Goal: Task Accomplishment & Management: Use online tool/utility

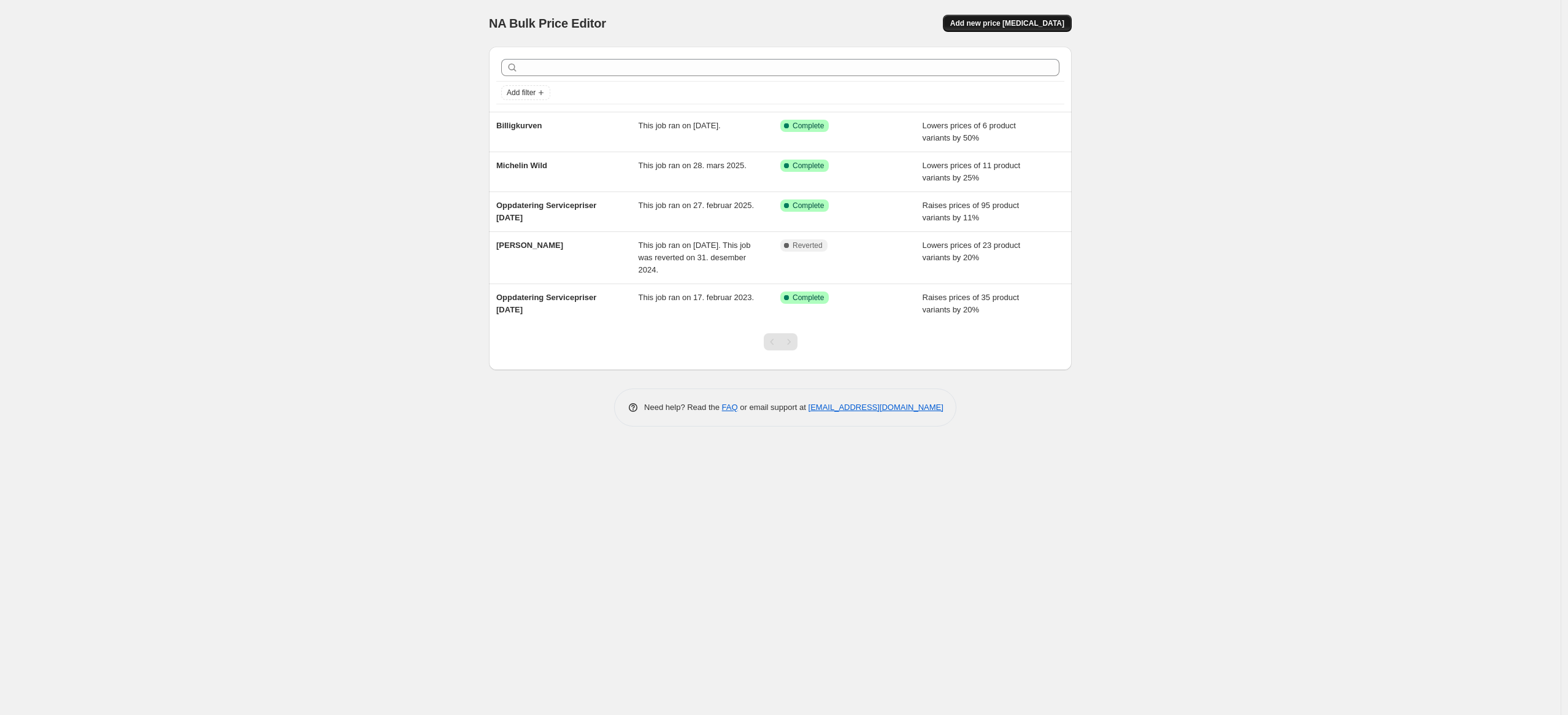
click at [972, 21] on span "Add new price change job" at bounding box center [1007, 23] width 114 height 10
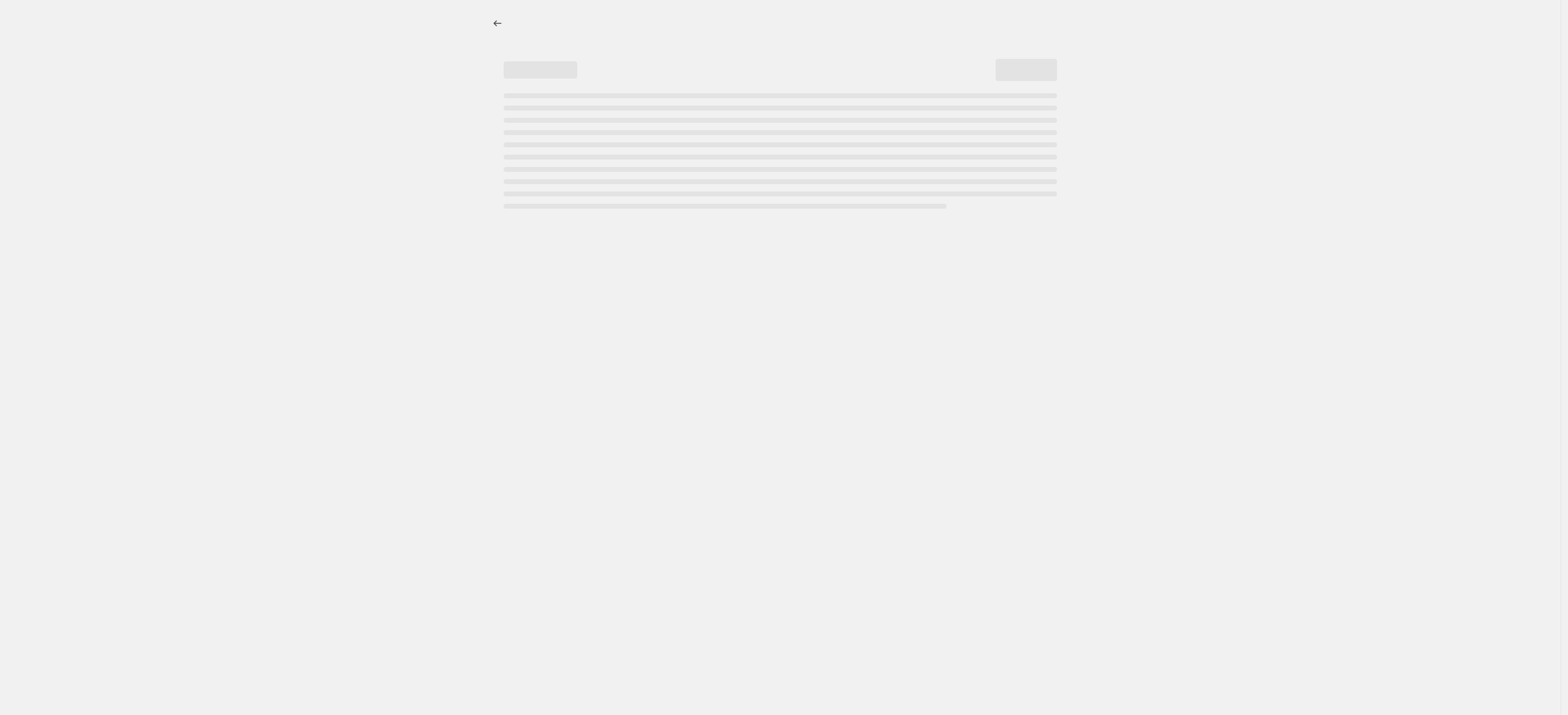
select select "percentage"
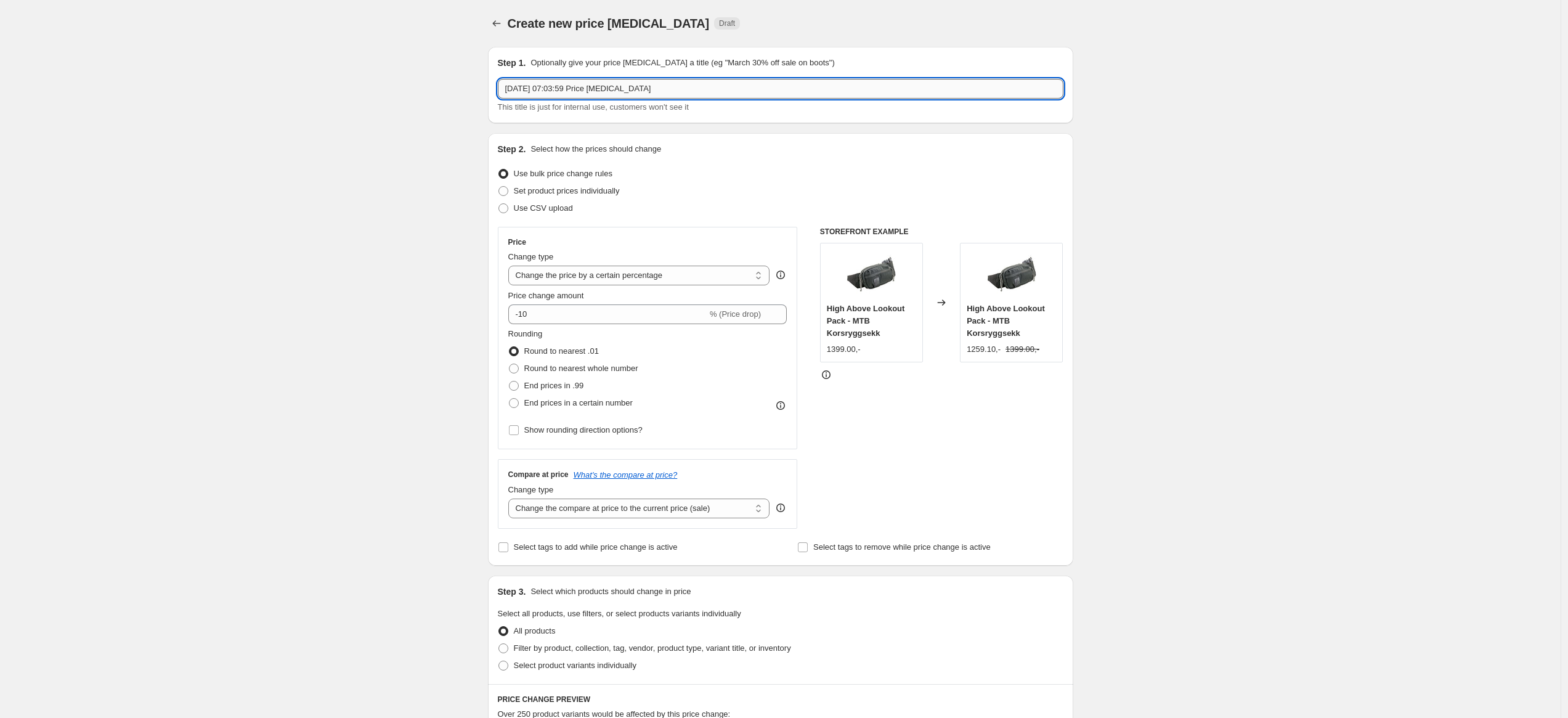
click at [618, 91] on input "18. sep. 2025, 07:03:59 Price change job" at bounding box center [781, 89] width 566 height 20
type input "Giro 50%"
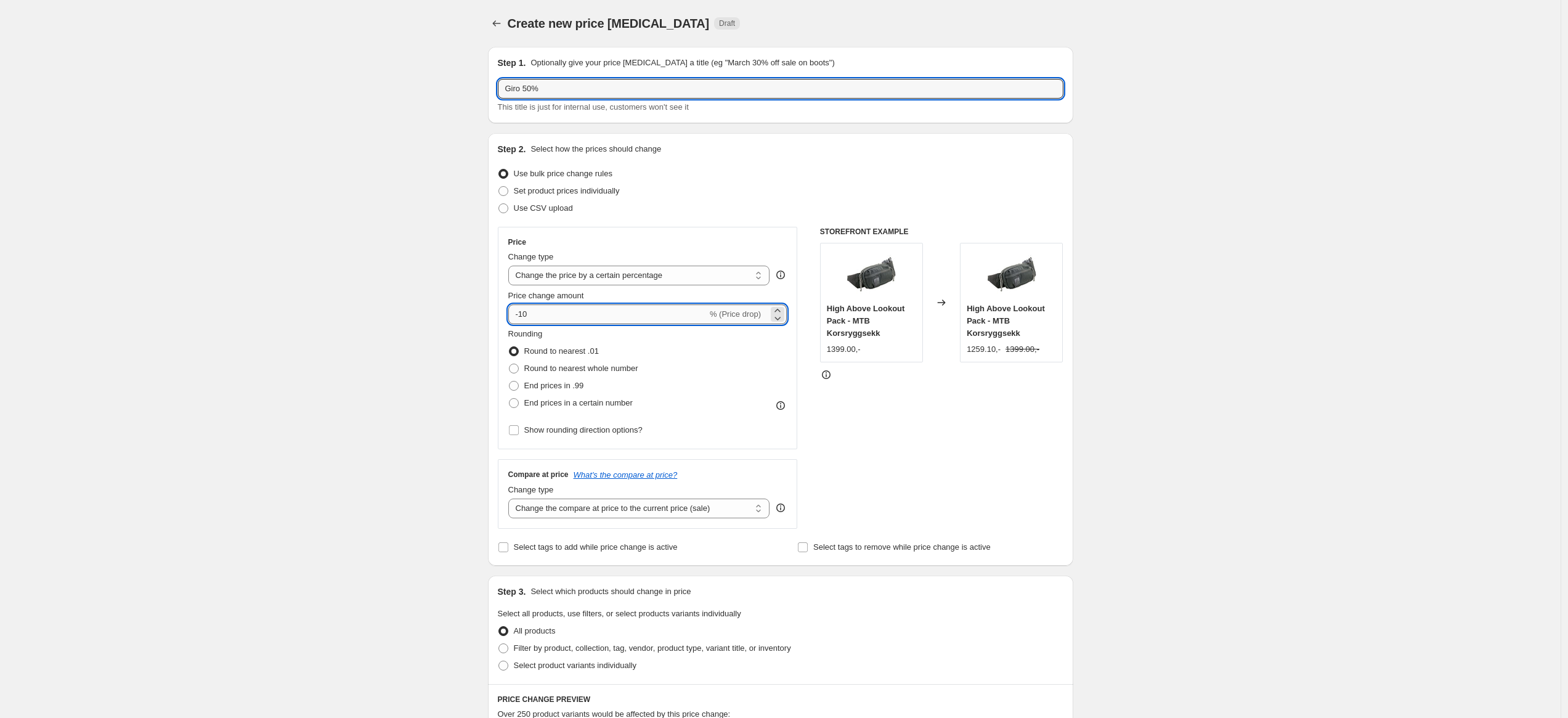
click at [561, 309] on input "-10" at bounding box center [608, 314] width 199 height 20
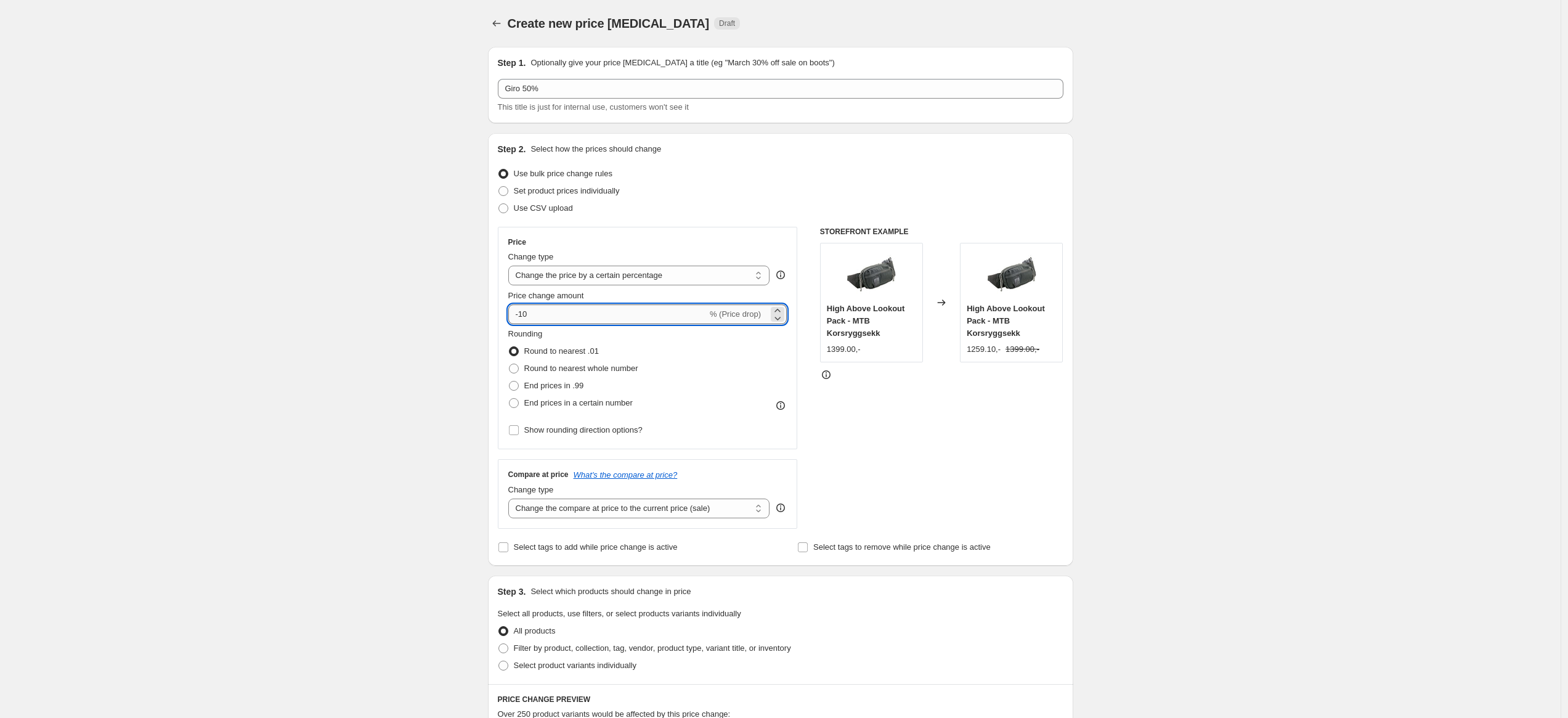
click at [561, 309] on input "-10" at bounding box center [608, 314] width 199 height 20
type input "-50"
click at [580, 369] on span "Round to nearest whole number" at bounding box center [582, 368] width 114 height 9
click at [509, 364] on input "Round to nearest whole number" at bounding box center [509, 363] width 1 height 1
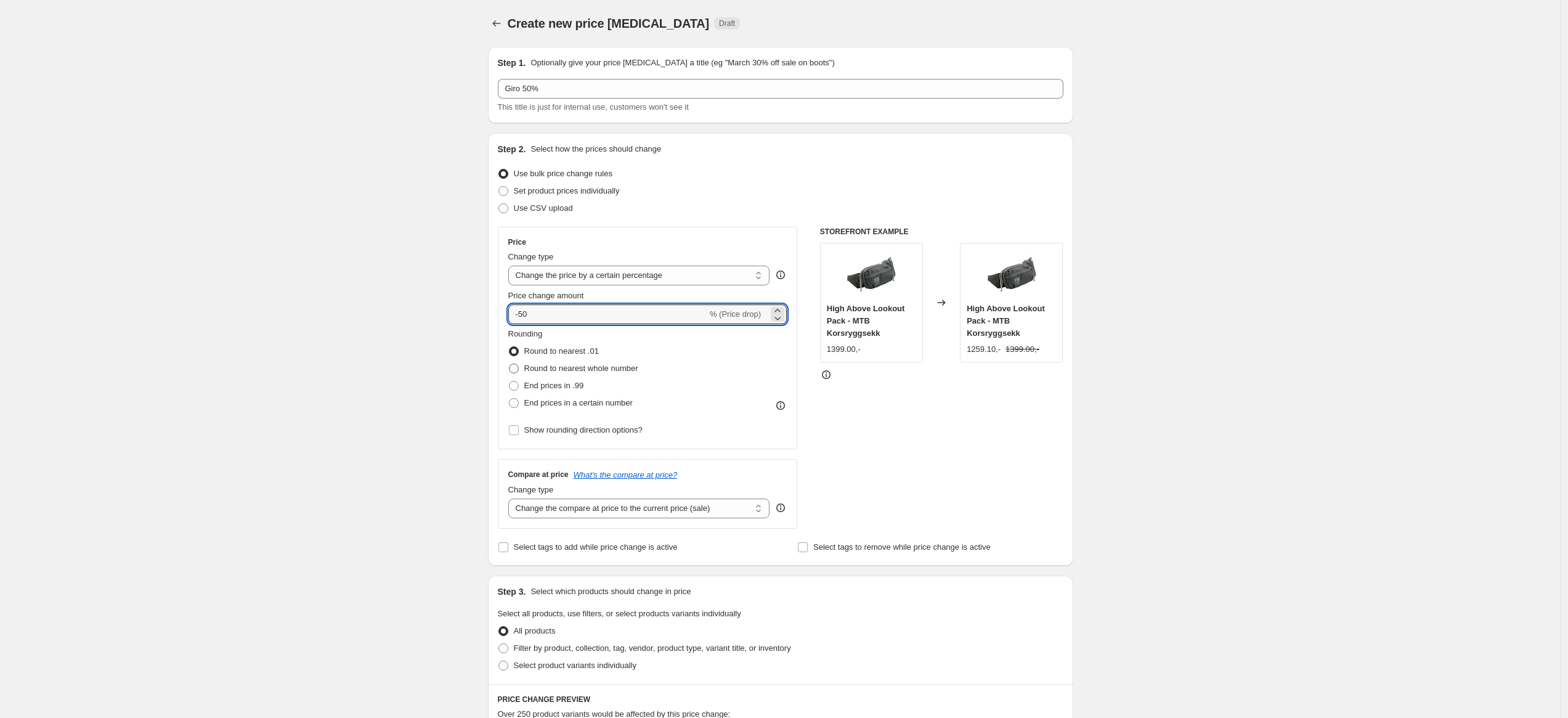
radio input "true"
click at [580, 404] on span "End prices in a certain number" at bounding box center [579, 403] width 108 height 9
click at [509, 399] on input "End prices in a certain number" at bounding box center [509, 398] width 1 height 1
radio input "true"
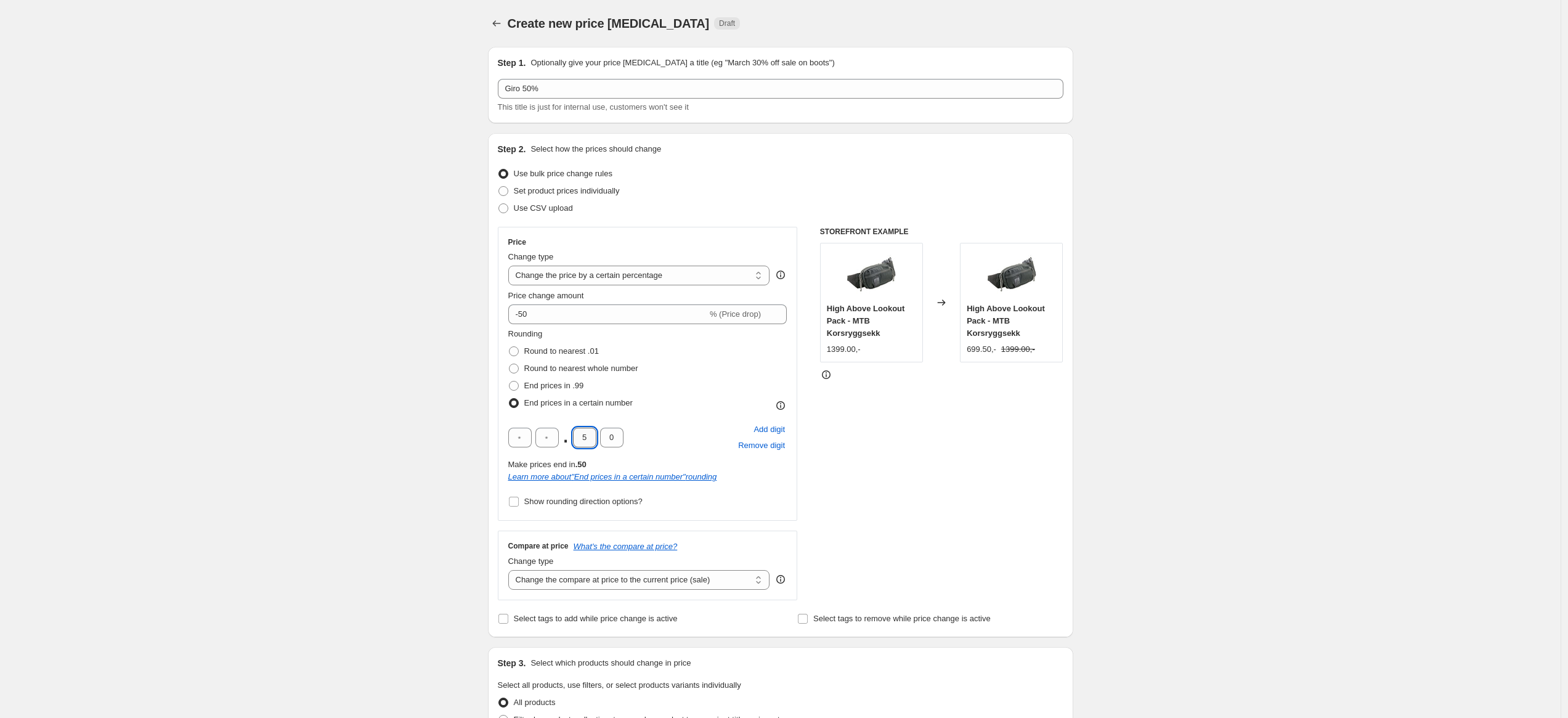
drag, startPoint x: 593, startPoint y: 434, endPoint x: 578, endPoint y: 433, distance: 15.0
click at [578, 433] on input "5" at bounding box center [584, 438] width 24 height 20
type input "0"
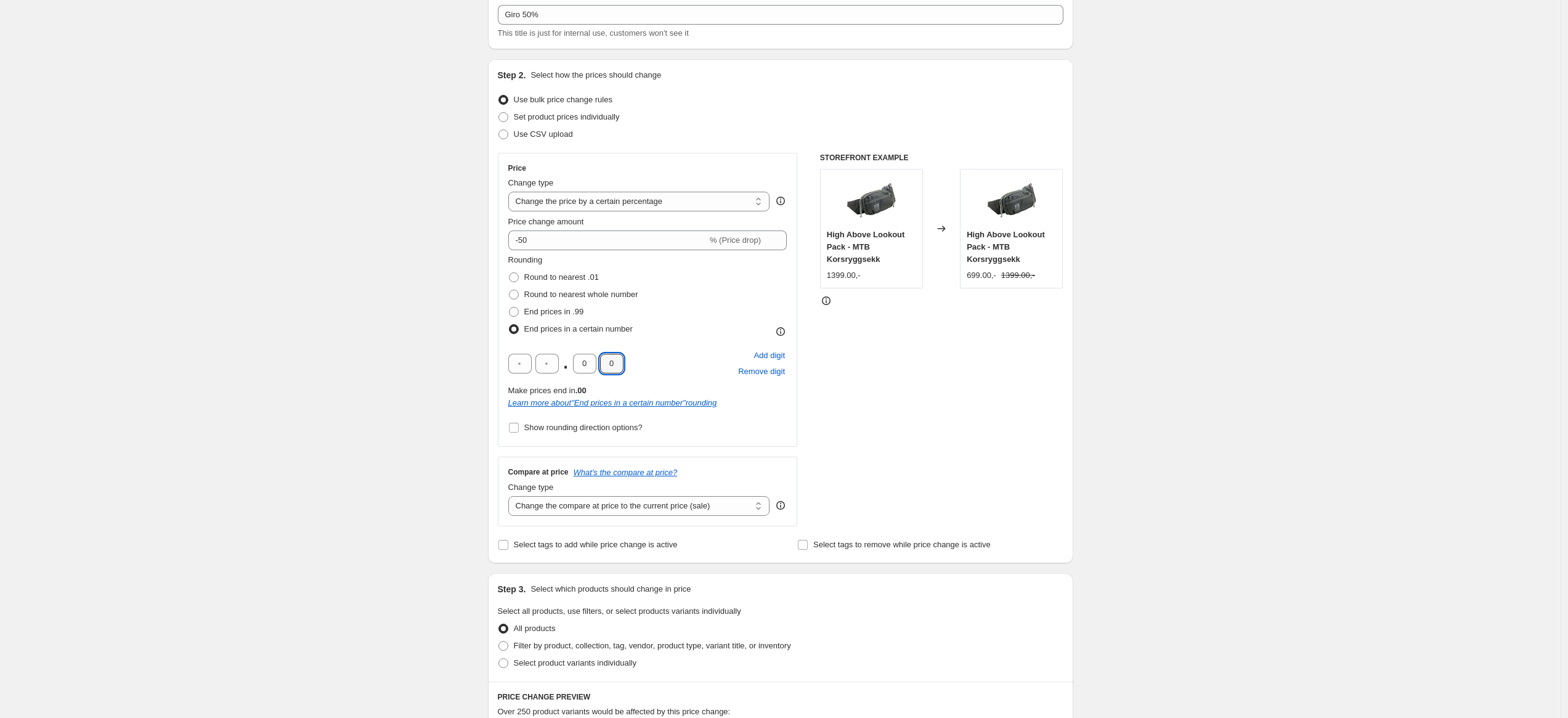
scroll to position [129, 0]
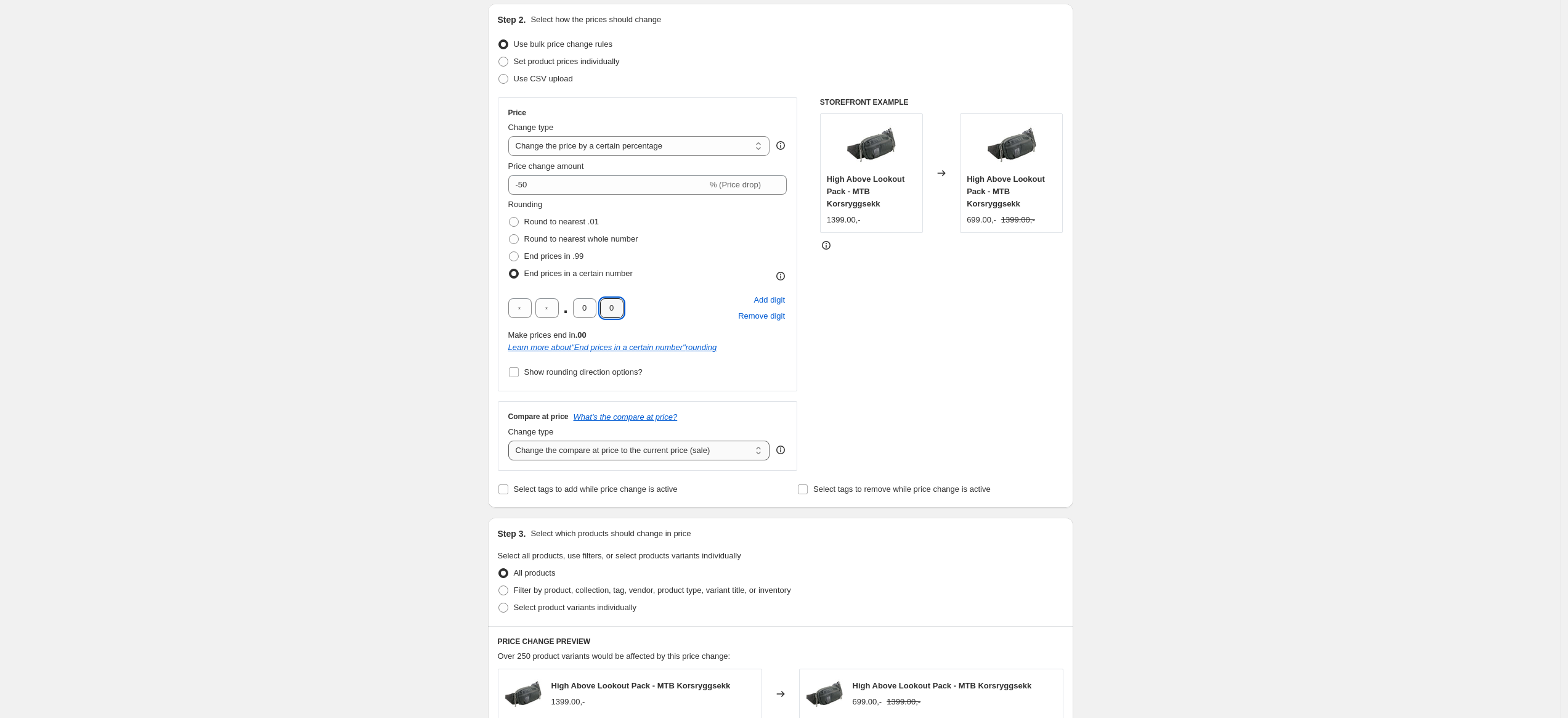
click at [630, 454] on select "Change the compare at price to the current price (sale) Change the compare at p…" at bounding box center [640, 451] width 262 height 20
click at [512, 441] on select "Change the compare at price to the current price (sale) Change the compare at p…" at bounding box center [640, 451] width 262 height 20
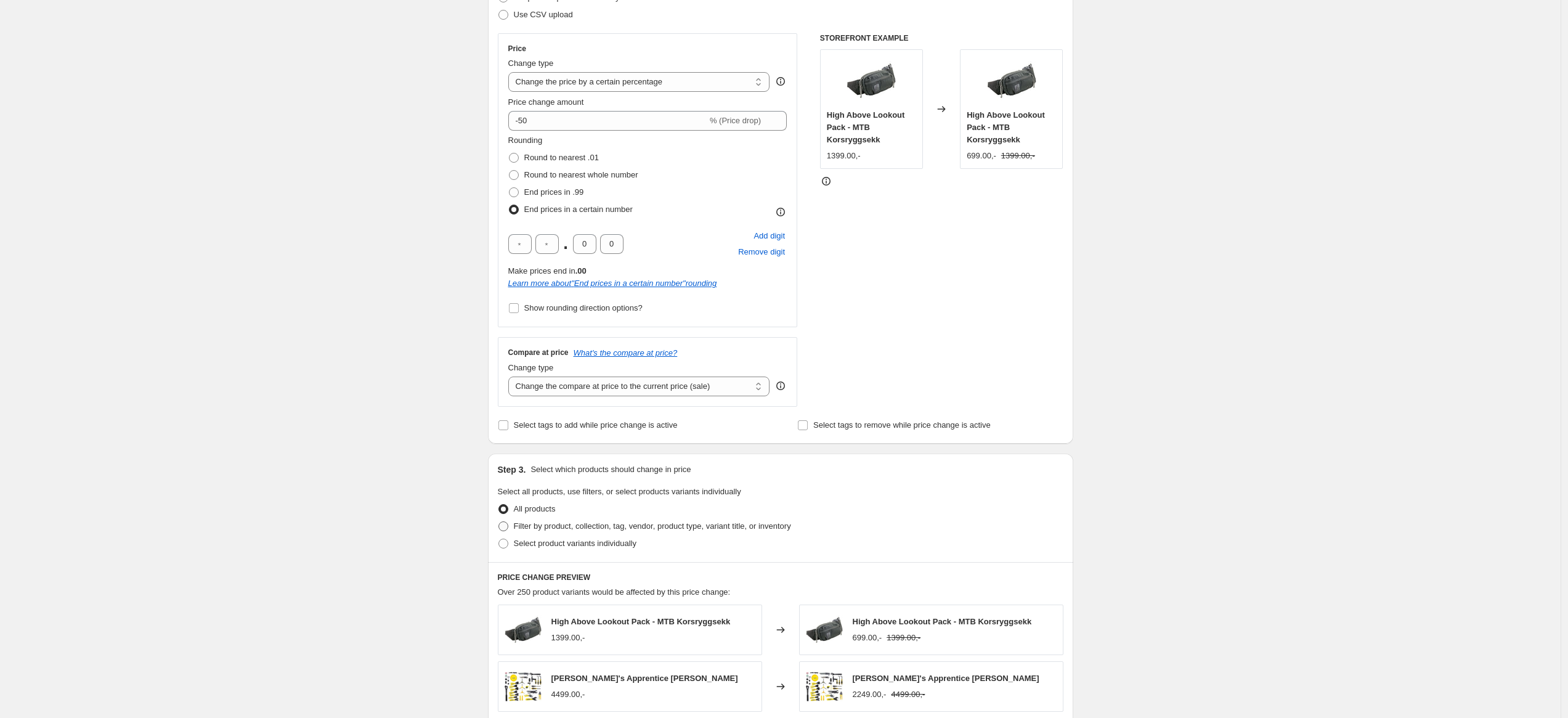
scroll to position [193, 0]
click at [573, 542] on span "Select product variants individually" at bounding box center [575, 544] width 123 height 9
click at [499, 540] on input "Select product variants individually" at bounding box center [499, 539] width 1 height 1
radio input "true"
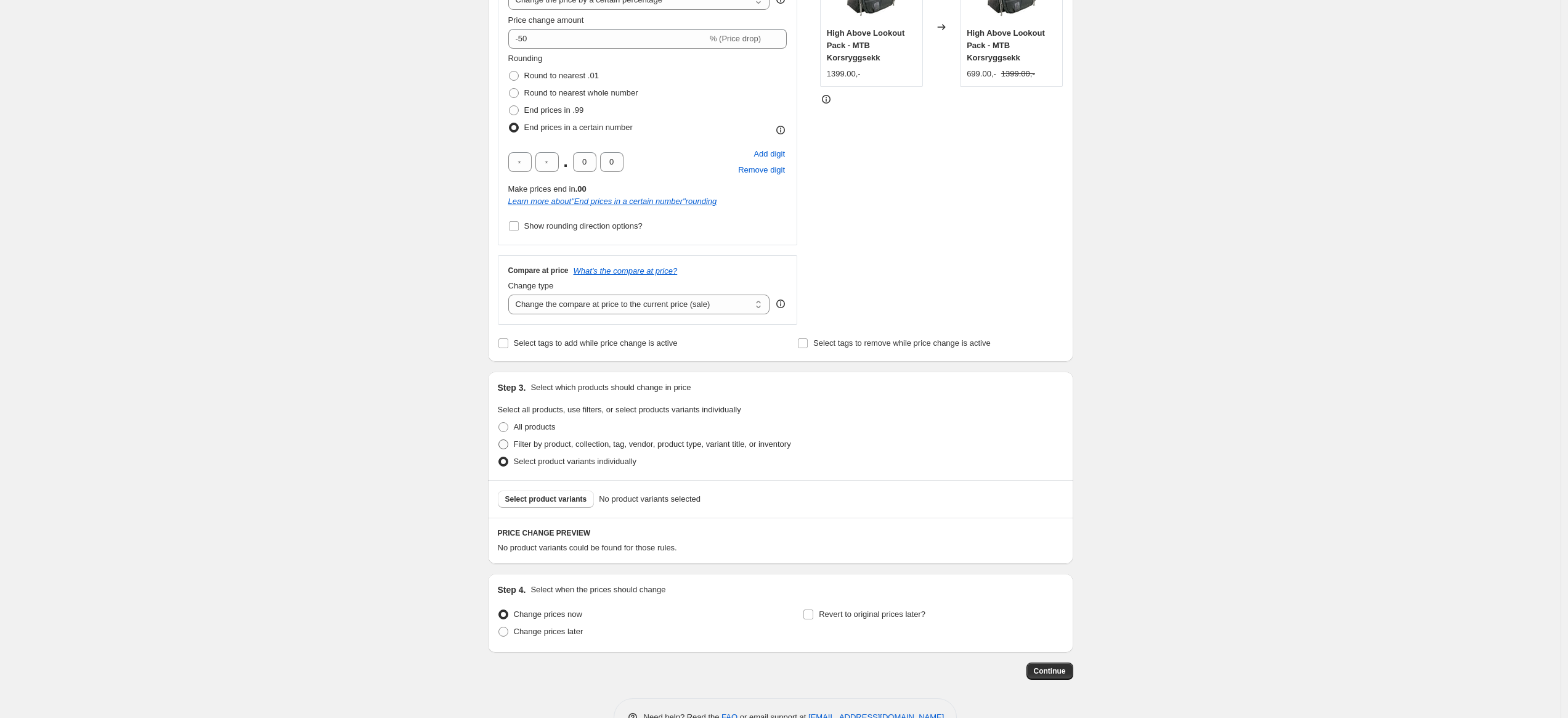
scroll to position [312, 0]
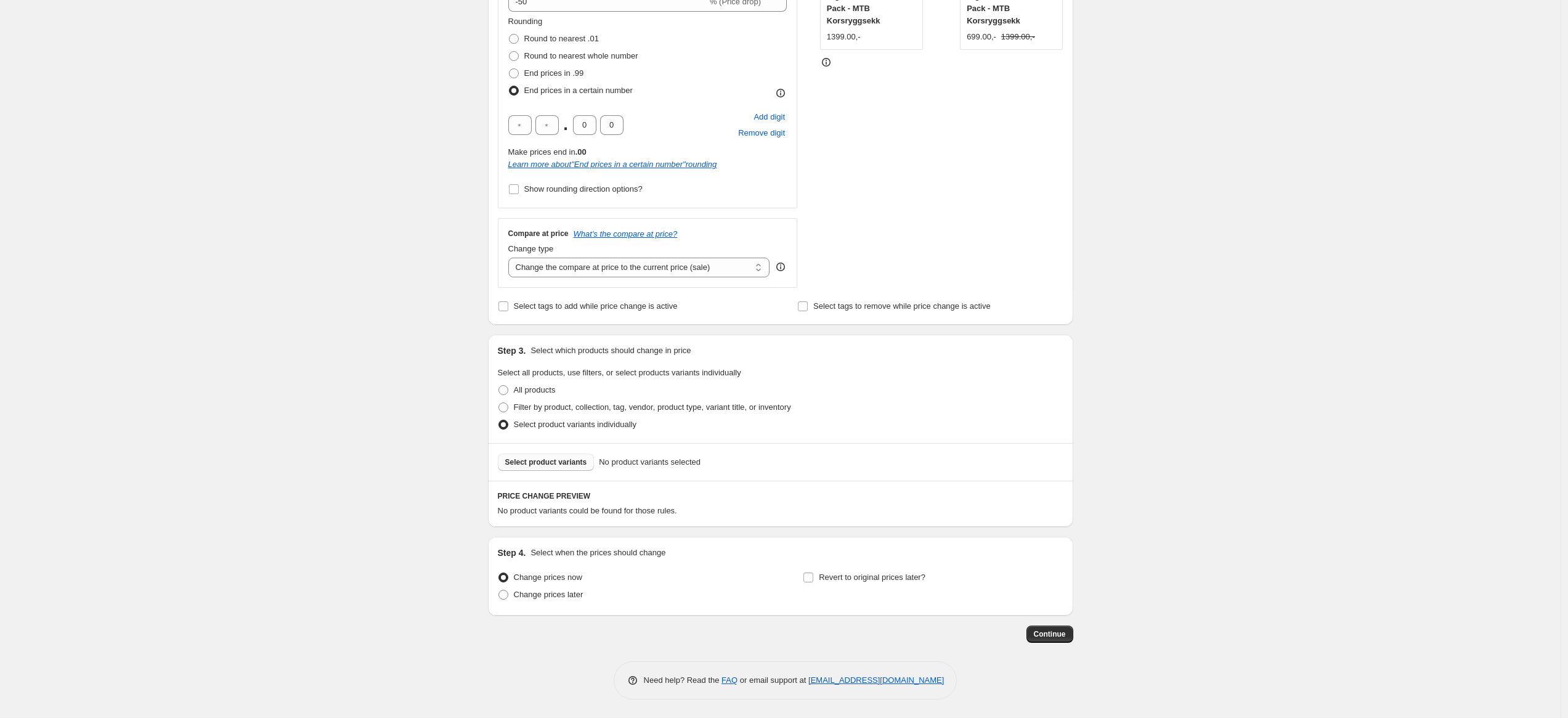
click at [564, 463] on span "Select product variants" at bounding box center [546, 461] width 82 height 10
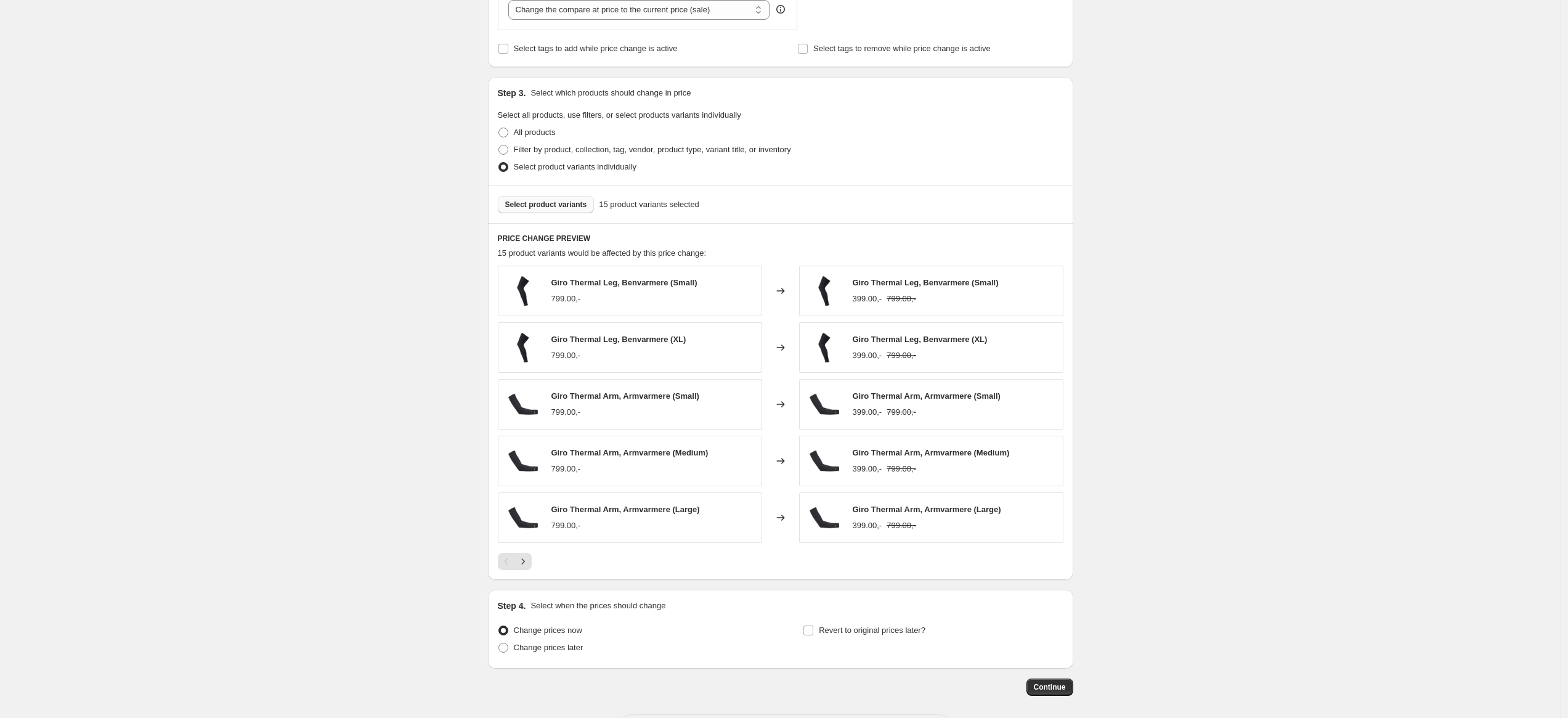
scroll to position [589, 0]
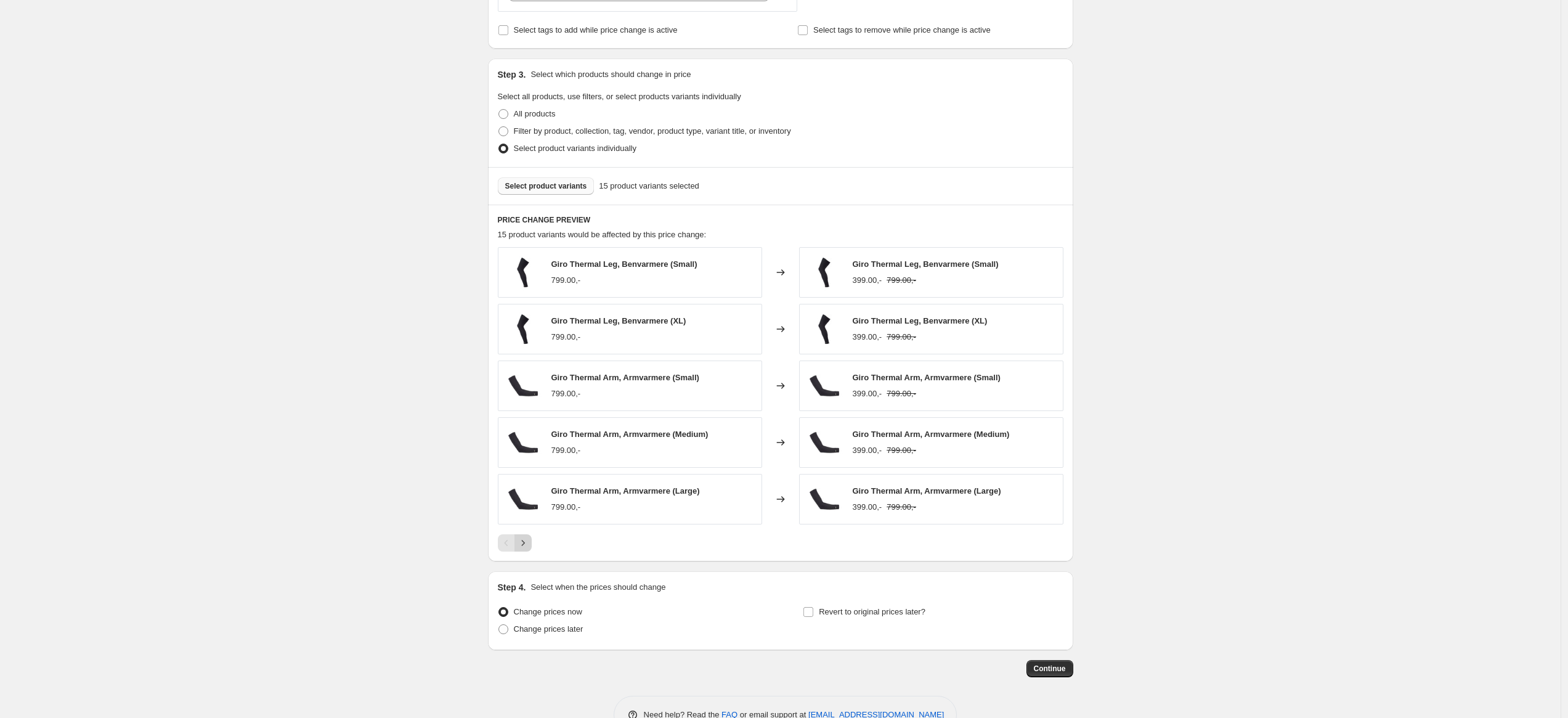
click at [522, 541] on icon "Next" at bounding box center [523, 543] width 12 height 12
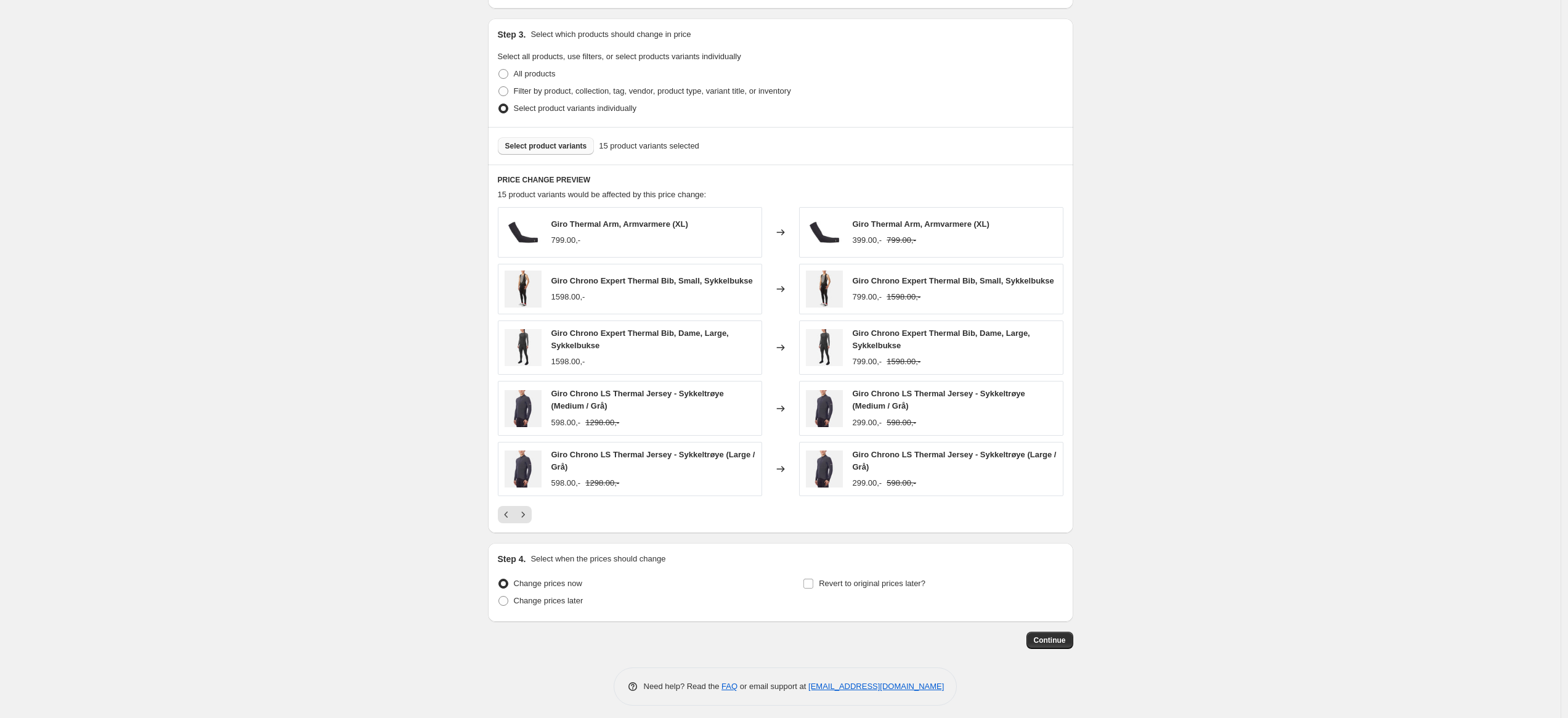
scroll to position [639, 0]
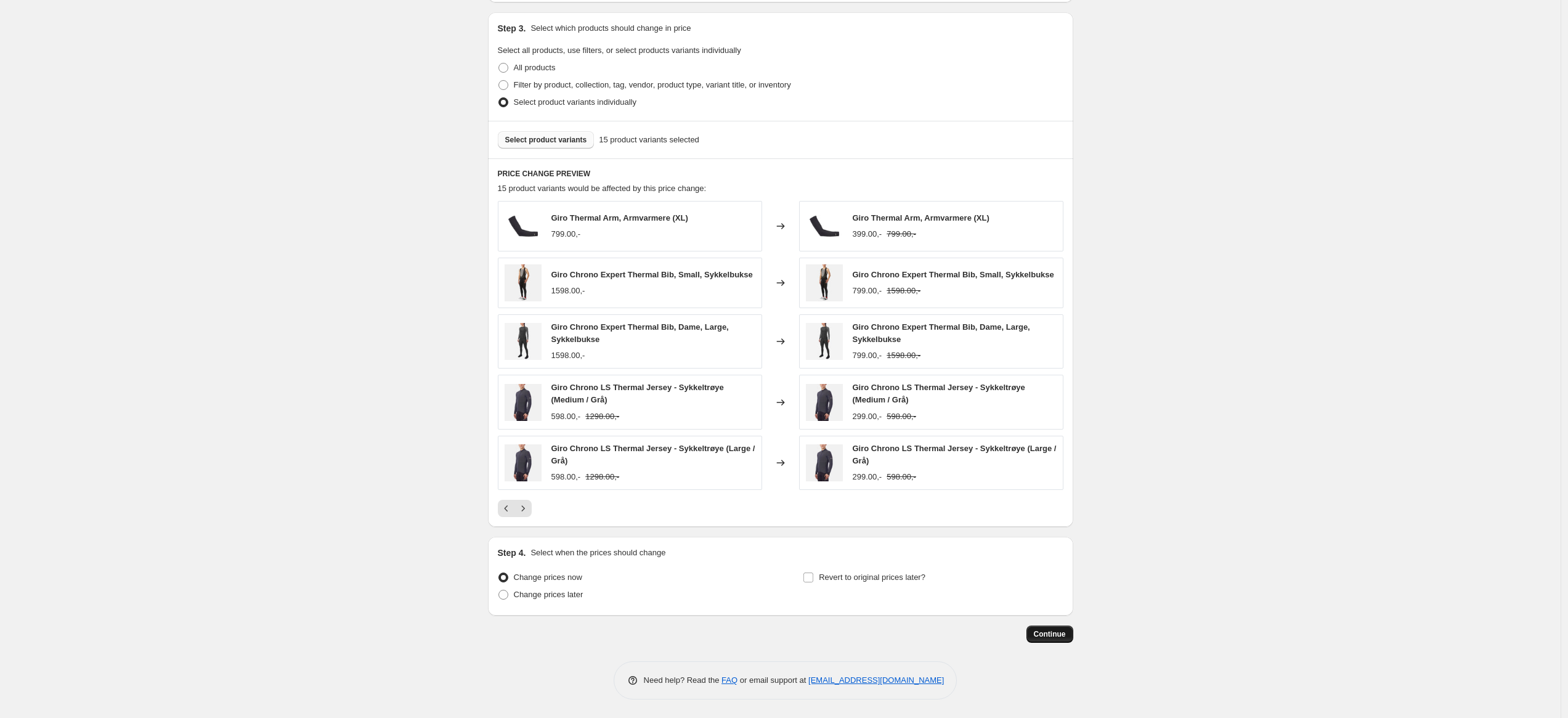
click at [1055, 633] on span "Continue" at bounding box center [1050, 633] width 32 height 10
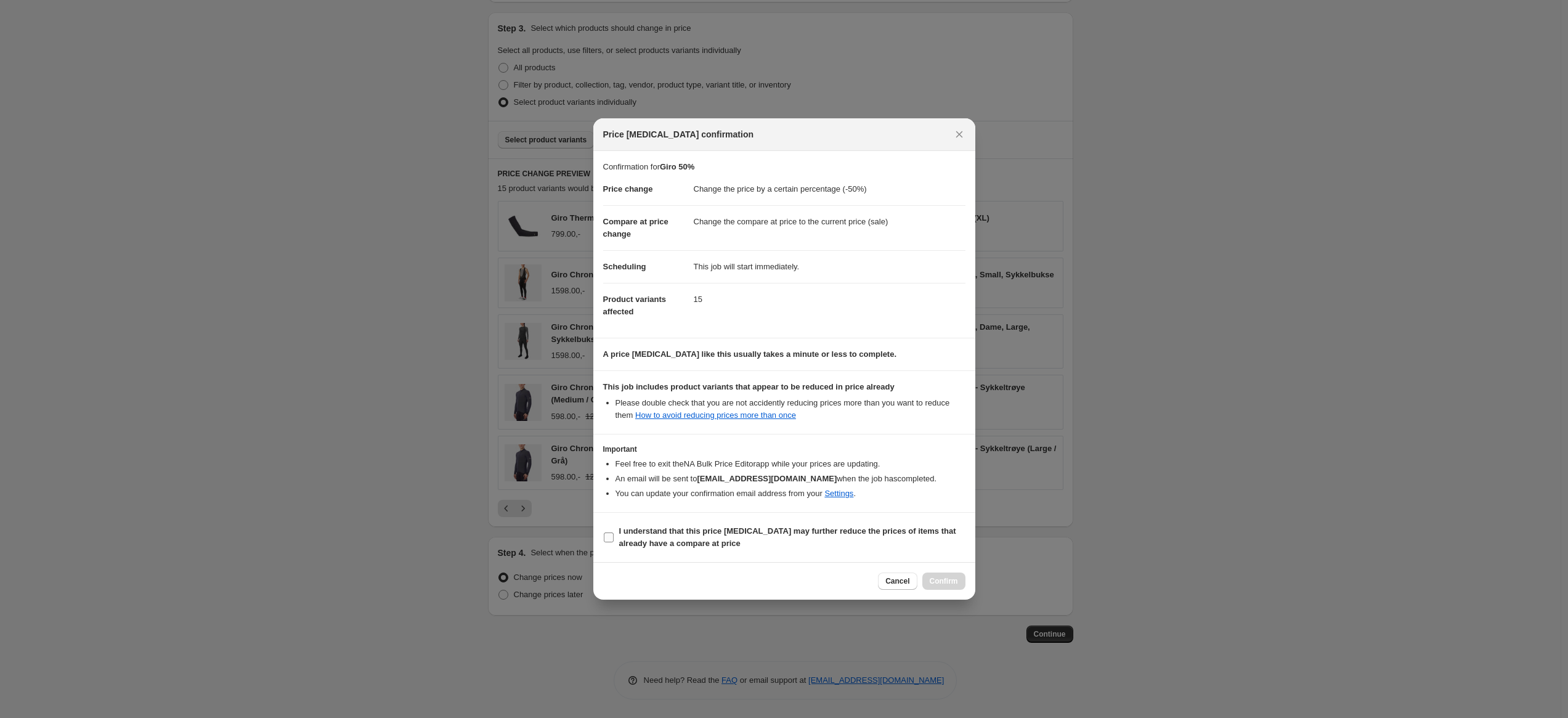
click at [772, 535] on b "I understand that this price change job may further reduce the prices of items …" at bounding box center [787, 537] width 337 height 21
click at [614, 535] on input "I understand that this price change job may further reduce the prices of items …" at bounding box center [608, 537] width 10 height 10
checkbox input "true"
click at [954, 580] on span "Confirm" at bounding box center [944, 581] width 28 height 10
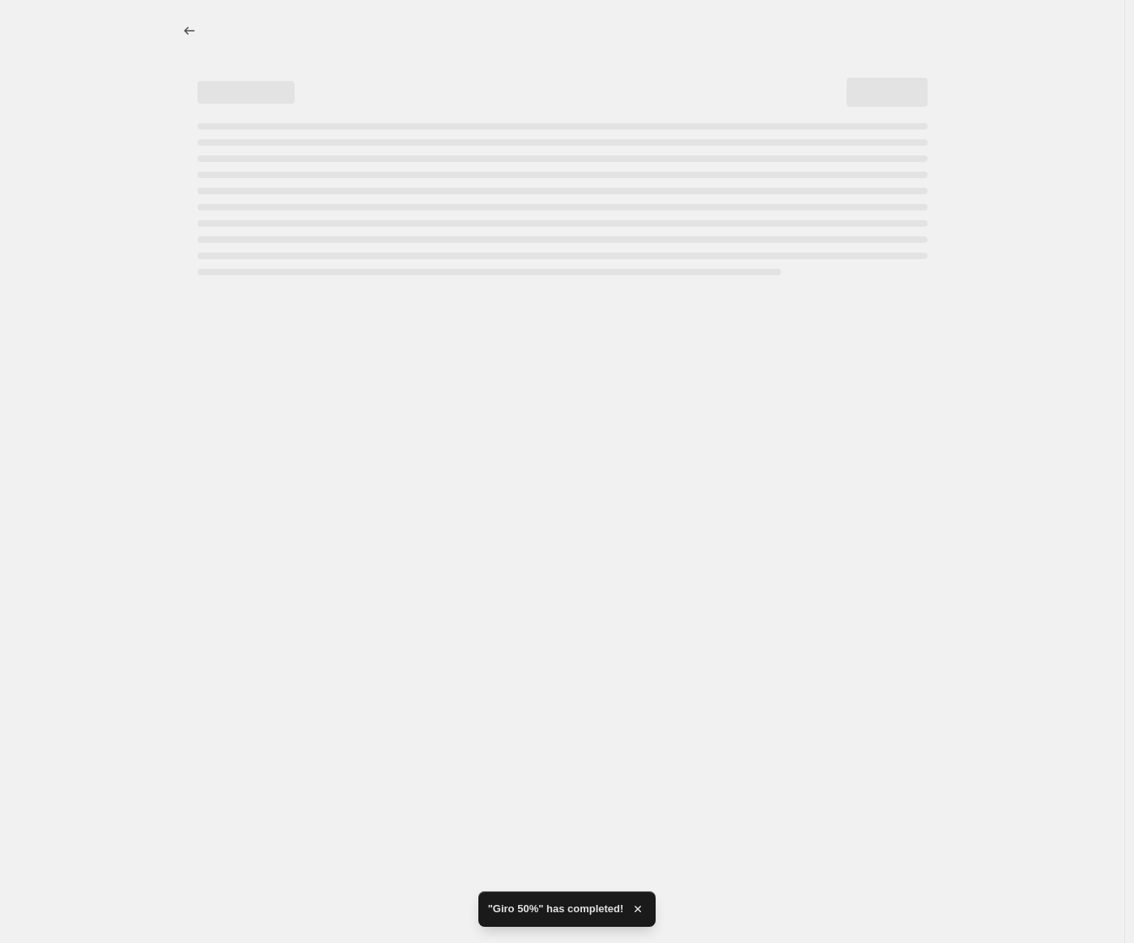
select select "percentage"
